Goal: Information Seeking & Learning: Learn about a topic

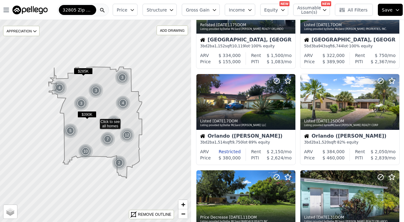
scroll to position [155, 0]
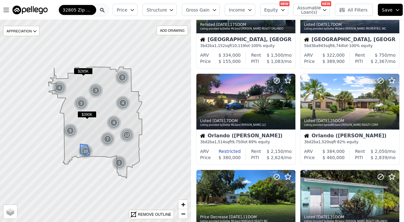
click at [85, 152] on div "10" at bounding box center [85, 151] width 15 height 15
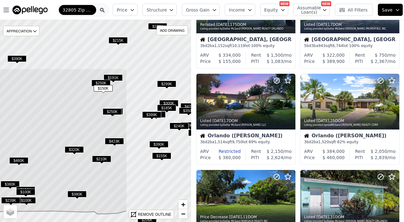
drag, startPoint x: 136, startPoint y: 95, endPoint x: 52, endPoint y: 161, distance: 107.1
click at [52, 162] on icon at bounding box center [24, 154] width 206 height 173
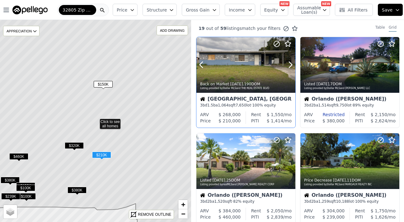
click at [343, 62] on div at bounding box center [349, 65] width 99 height 56
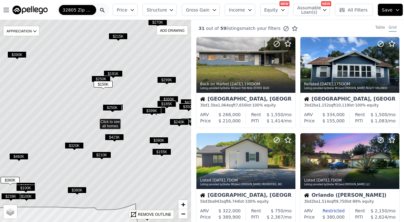
click at [102, 84] on span "$150K" at bounding box center [103, 84] width 19 height 7
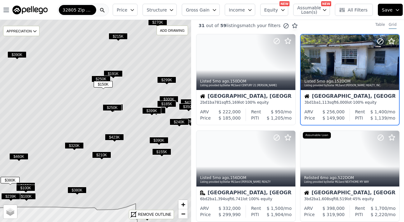
scroll to position [4, 0]
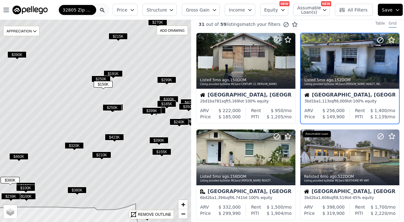
click at [358, 91] on div "Orange, FL 3 bd 1 ba 1,113 sqft 6,000 lot · 100% equity" at bounding box center [349, 98] width 98 height 19
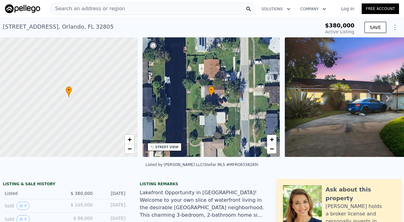
scroll to position [0, 0]
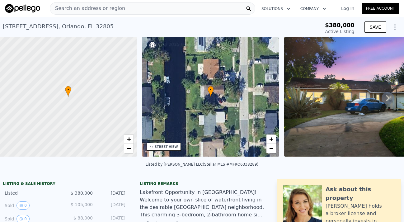
click at [67, 91] on span "•" at bounding box center [68, 90] width 6 height 6
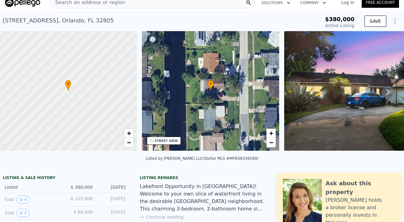
scroll to position [9, 0]
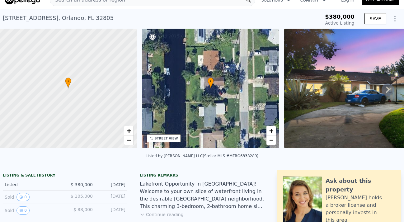
click at [218, 85] on div "• + −" at bounding box center [210, 88] width 137 height 119
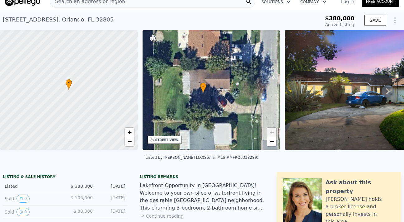
scroll to position [7, 0]
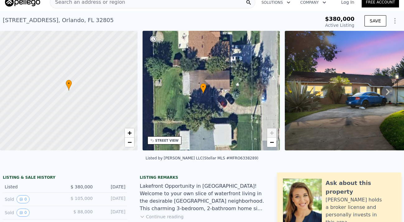
click at [387, 94] on icon at bounding box center [388, 92] width 4 height 6
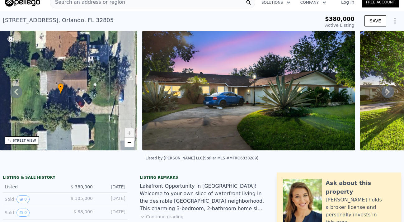
click at [387, 94] on icon at bounding box center [388, 92] width 4 height 6
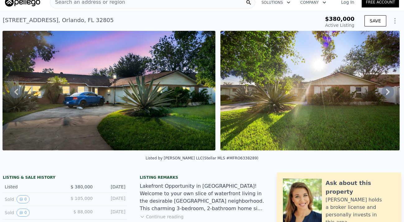
click at [387, 94] on icon at bounding box center [388, 92] width 4 height 6
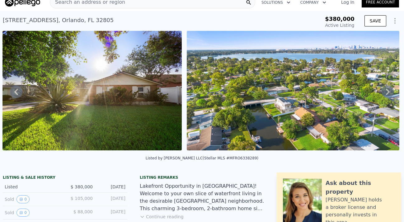
click at [387, 94] on icon at bounding box center [388, 92] width 4 height 6
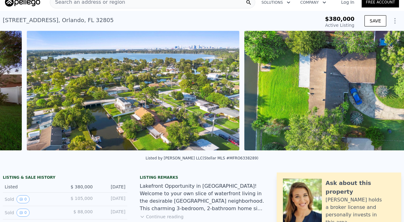
scroll to position [0, 686]
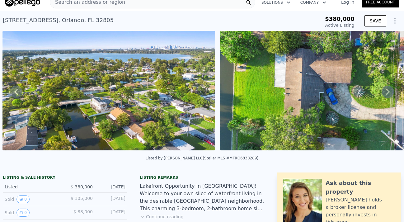
click at [387, 94] on icon at bounding box center [388, 92] width 4 height 6
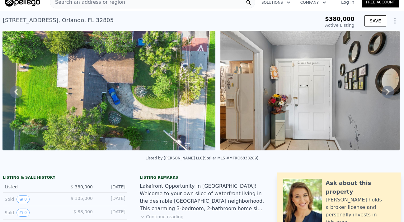
click at [387, 94] on icon at bounding box center [388, 92] width 4 height 6
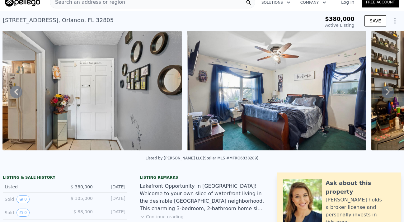
click at [387, 94] on icon at bounding box center [388, 92] width 4 height 6
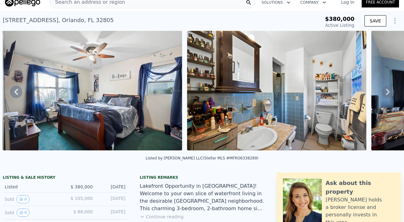
click at [387, 94] on icon at bounding box center [388, 92] width 4 height 6
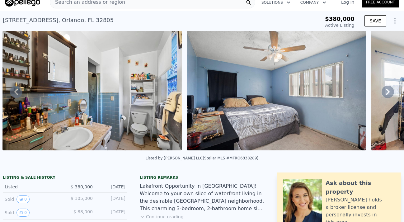
click at [387, 94] on icon at bounding box center [388, 92] width 4 height 6
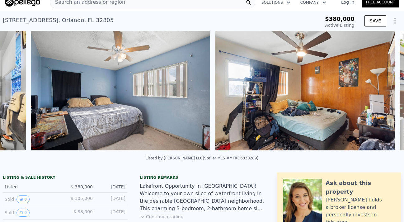
scroll to position [0, 1674]
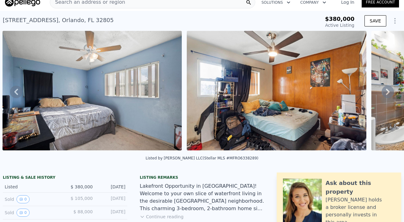
click at [387, 94] on icon at bounding box center [388, 92] width 4 height 6
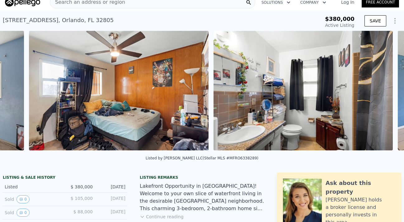
scroll to position [0, 1858]
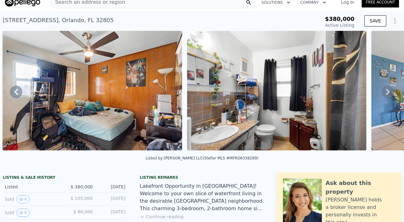
click at [386, 94] on icon at bounding box center [388, 92] width 4 height 6
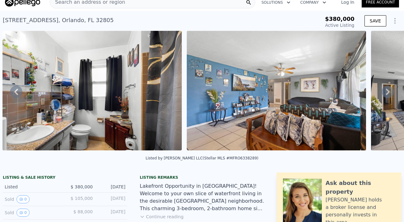
click at [386, 94] on icon at bounding box center [388, 92] width 4 height 6
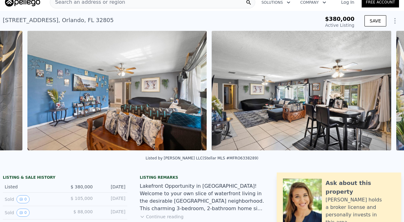
scroll to position [0, 2226]
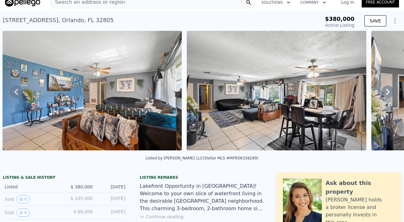
click at [386, 94] on icon at bounding box center [388, 92] width 4 height 6
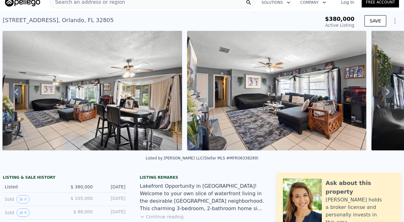
click at [386, 94] on icon at bounding box center [388, 92] width 4 height 6
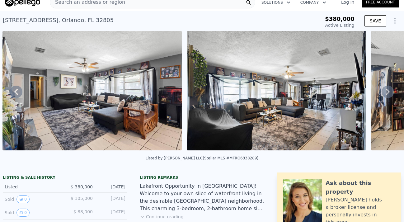
click at [386, 94] on icon at bounding box center [388, 92] width 4 height 6
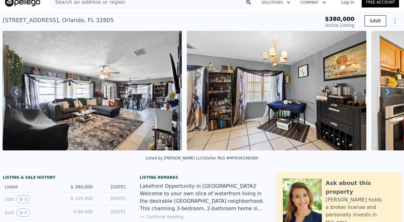
click at [386, 94] on icon at bounding box center [388, 92] width 4 height 6
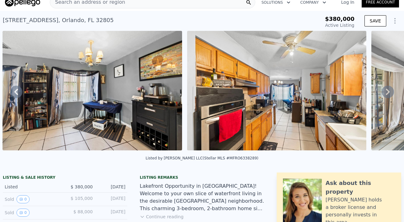
click at [386, 94] on icon at bounding box center [388, 92] width 4 height 6
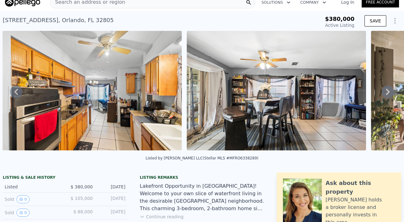
click at [386, 94] on icon at bounding box center [388, 92] width 4 height 6
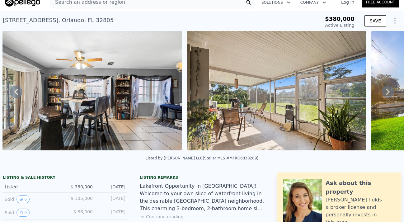
click at [386, 94] on icon at bounding box center [388, 92] width 4 height 6
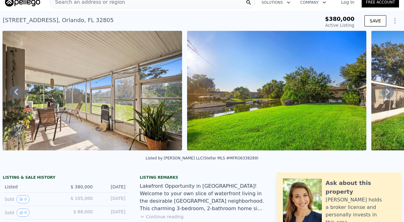
click at [386, 94] on icon at bounding box center [388, 92] width 4 height 6
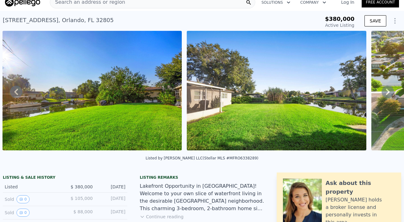
click at [386, 94] on icon at bounding box center [388, 92] width 4 height 6
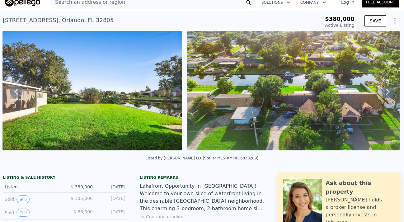
click at [386, 94] on icon at bounding box center [388, 92] width 4 height 6
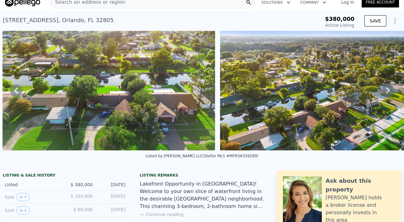
click at [386, 94] on icon at bounding box center [387, 90] width 12 height 12
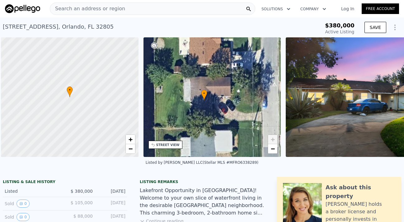
scroll to position [0, 2]
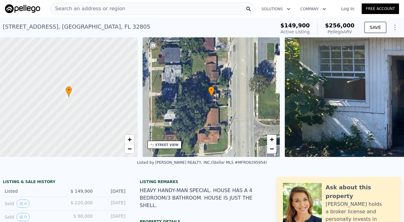
scroll to position [0, 0]
